Goal: Task Accomplishment & Management: Use online tool/utility

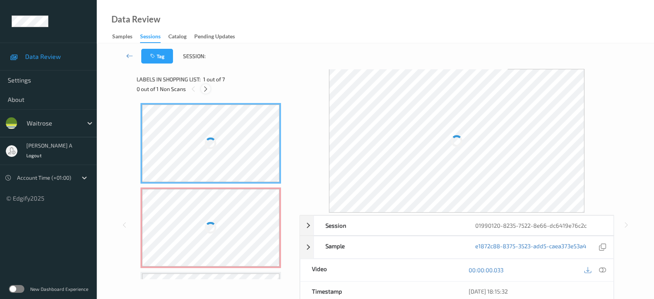
click at [206, 87] on icon at bounding box center [205, 89] width 7 height 7
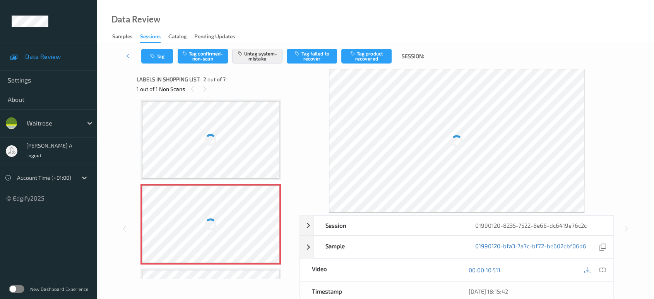
click at [268, 220] on div at bounding box center [211, 223] width 138 height 77
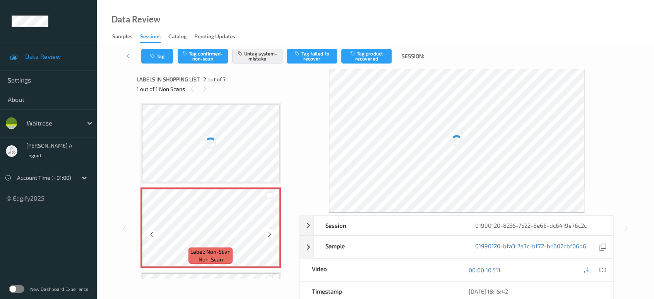
scroll to position [43, 0]
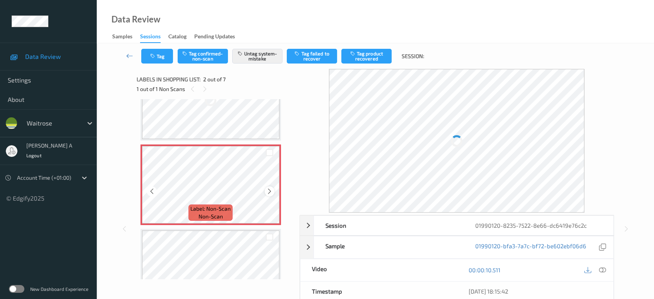
click at [268, 191] on icon at bounding box center [269, 191] width 7 height 7
click at [268, 191] on div at bounding box center [211, 184] width 138 height 77
click at [268, 191] on icon at bounding box center [269, 191] width 7 height 7
click at [268, 191] on div at bounding box center [211, 184] width 138 height 77
click at [268, 191] on icon at bounding box center [269, 191] width 7 height 7
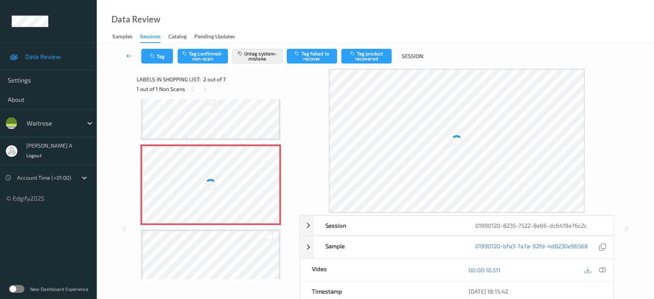
click at [268, 191] on div at bounding box center [211, 184] width 138 height 77
click at [268, 191] on icon at bounding box center [269, 191] width 7 height 7
click at [268, 191] on div at bounding box center [211, 184] width 138 height 77
click at [265, 192] on div at bounding box center [270, 191] width 10 height 10
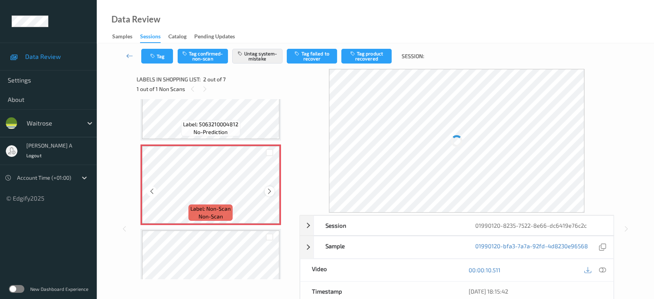
click at [266, 192] on div at bounding box center [270, 191] width 10 height 10
click at [268, 185] on div at bounding box center [211, 184] width 138 height 77
click at [268, 186] on div at bounding box center [270, 191] width 10 height 10
click at [268, 187] on div at bounding box center [270, 191] width 10 height 10
click at [268, 187] on div at bounding box center [211, 184] width 138 height 77
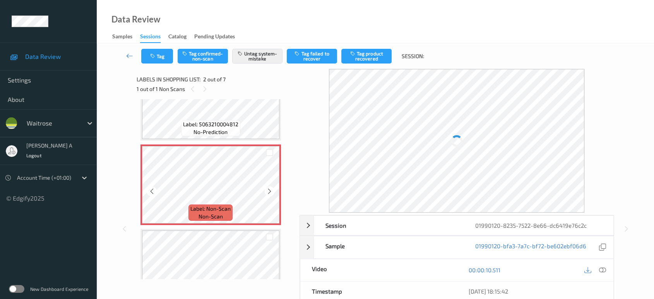
scroll to position [0, 0]
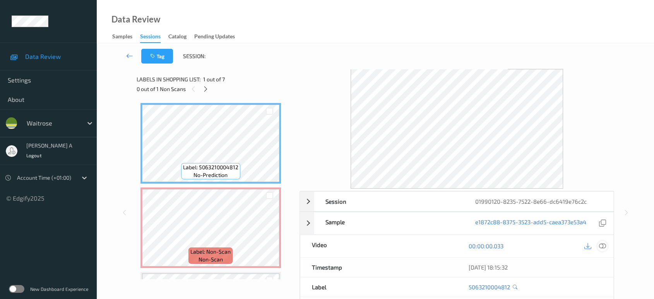
click at [604, 247] on icon at bounding box center [602, 245] width 7 height 7
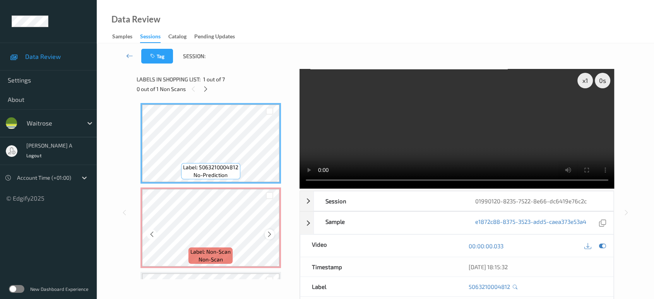
click at [268, 233] on icon at bounding box center [269, 234] width 7 height 7
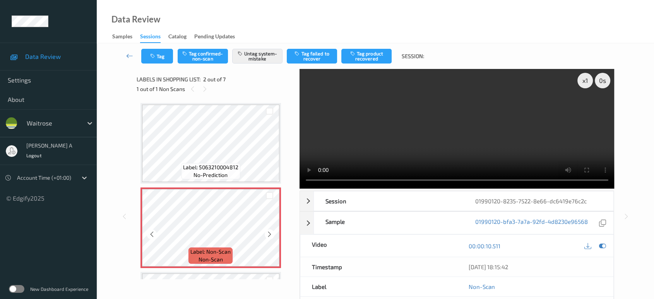
click at [268, 233] on icon at bounding box center [269, 234] width 7 height 7
click at [268, 233] on div at bounding box center [211, 227] width 138 height 77
click at [268, 233] on icon at bounding box center [269, 234] width 7 height 7
click at [268, 233] on div at bounding box center [211, 227] width 138 height 77
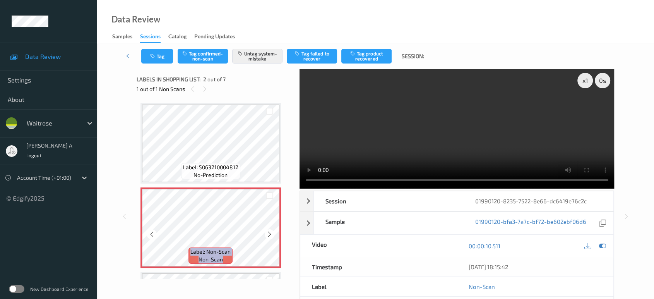
click at [268, 233] on icon at bounding box center [269, 234] width 7 height 7
click at [268, 233] on div at bounding box center [211, 227] width 138 height 77
click at [601, 243] on icon at bounding box center [602, 245] width 7 height 7
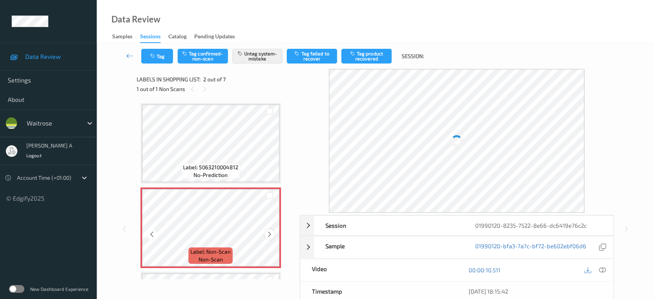
click at [268, 235] on icon at bounding box center [269, 234] width 7 height 7
click at [269, 234] on icon at bounding box center [269, 234] width 7 height 7
click at [266, 228] on div at bounding box center [211, 227] width 138 height 77
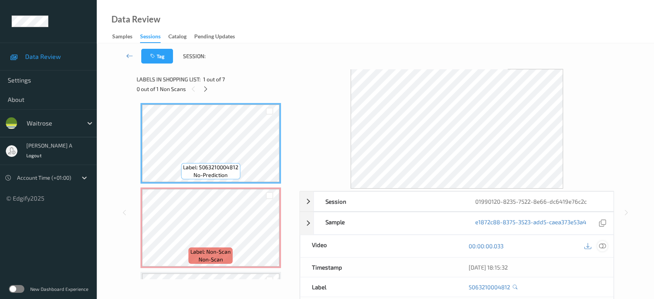
click at [604, 248] on icon at bounding box center [602, 245] width 7 height 7
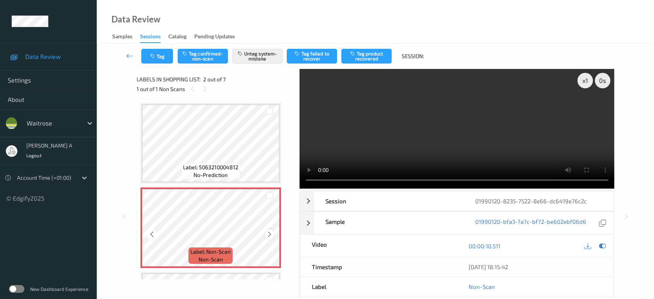
click at [271, 235] on icon at bounding box center [269, 234] width 7 height 7
click at [271, 235] on div at bounding box center [211, 227] width 138 height 77
click at [271, 235] on icon at bounding box center [269, 234] width 7 height 7
click at [166, 59] on button "Tag" at bounding box center [157, 56] width 32 height 15
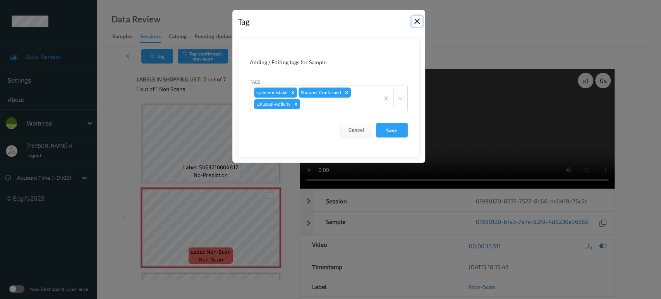
click at [422, 22] on button "Close" at bounding box center [416, 21] width 11 height 11
